Goal: Use online tool/utility: Utilize a website feature to perform a specific function

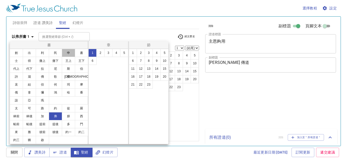
click at [67, 54] on button "申" at bounding box center [68, 53] width 13 height 8
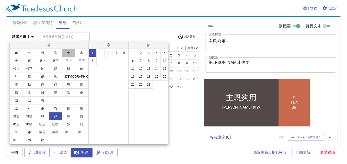
select select "28"
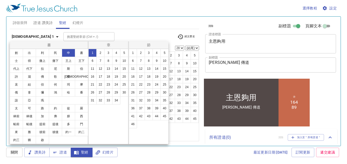
scroll to position [18, 0]
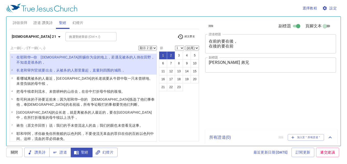
select select "2"
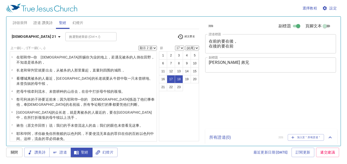
select select "2"
select select "17"
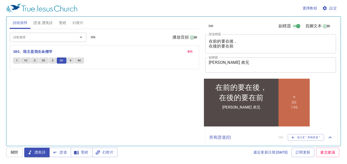
scroll to position [18, 0]
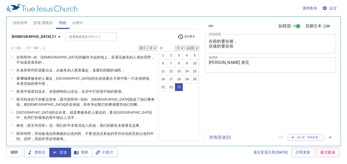
select select "2"
select select "23"
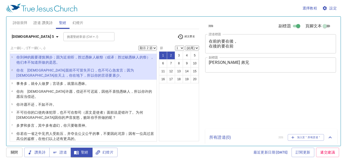
select select "2"
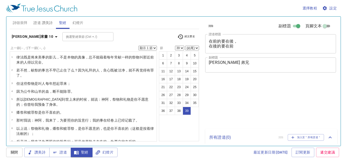
select select "39"
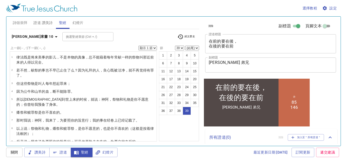
scroll to position [18, 0]
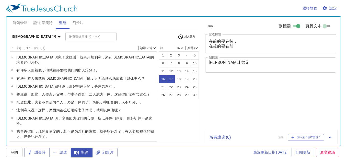
select select "2"
select select "16"
select select "2"
select select "22"
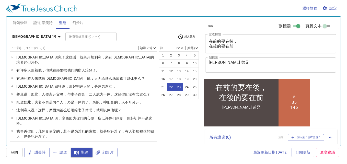
scroll to position [18, 0]
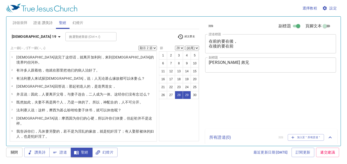
select select "2"
select select "28"
select select "2"
select select "30"
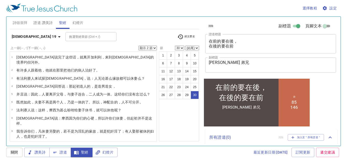
scroll to position [18, 0]
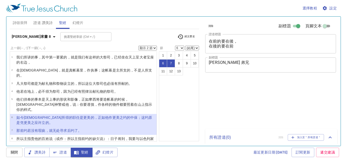
select select "2"
select select "6"
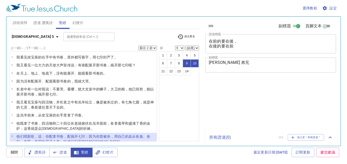
select select "2"
select select "9"
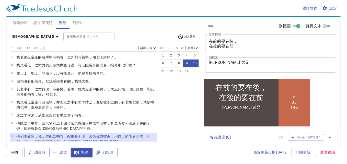
scroll to position [18, 0]
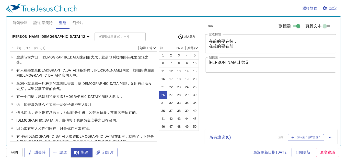
select select "26"
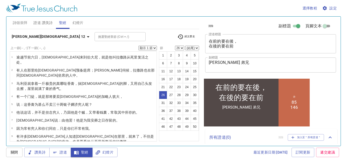
scroll to position [18, 0]
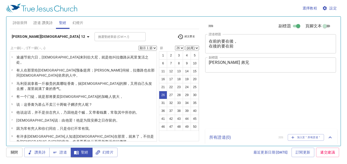
select select "26"
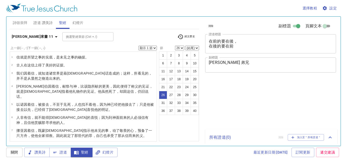
select select "26"
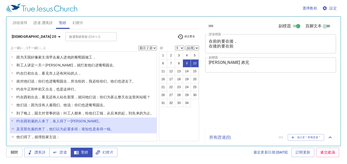
select select "2"
select select "9"
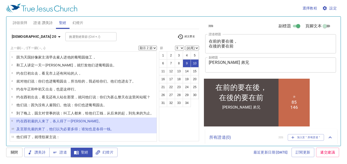
scroll to position [83, 0]
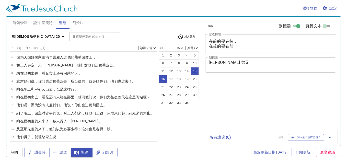
select select "2"
select select "15"
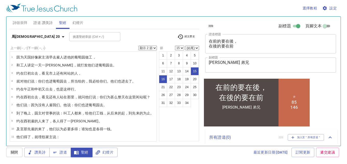
scroll to position [18, 0]
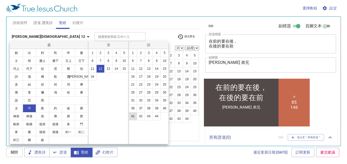
click at [132, 115] on button "41" at bounding box center [133, 116] width 8 height 8
click at [133, 117] on button "41" at bounding box center [133, 116] width 8 height 8
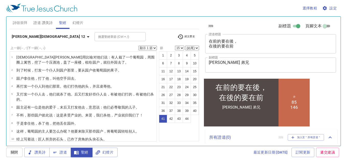
select select "41"
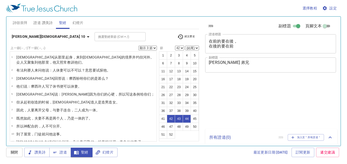
select select "3"
select select "42"
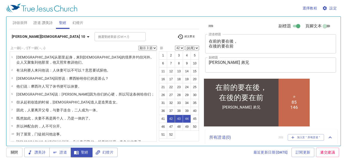
scroll to position [18, 0]
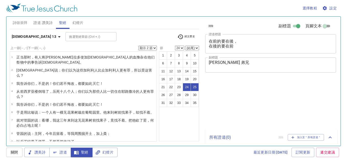
select select "2"
select select "24"
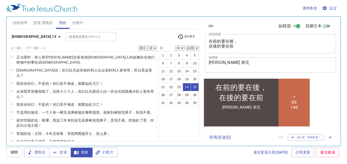
scroll to position [18, 0]
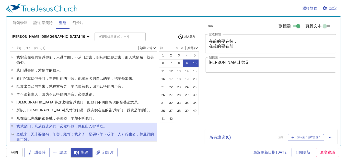
select select "2"
select select "9"
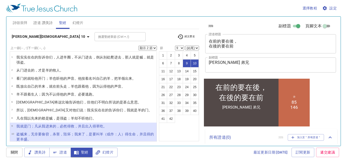
scroll to position [18, 0]
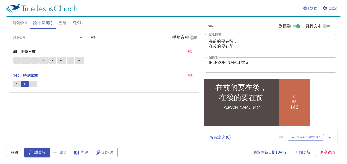
scroll to position [18, 0]
